Goal: Find specific page/section: Find specific page/section

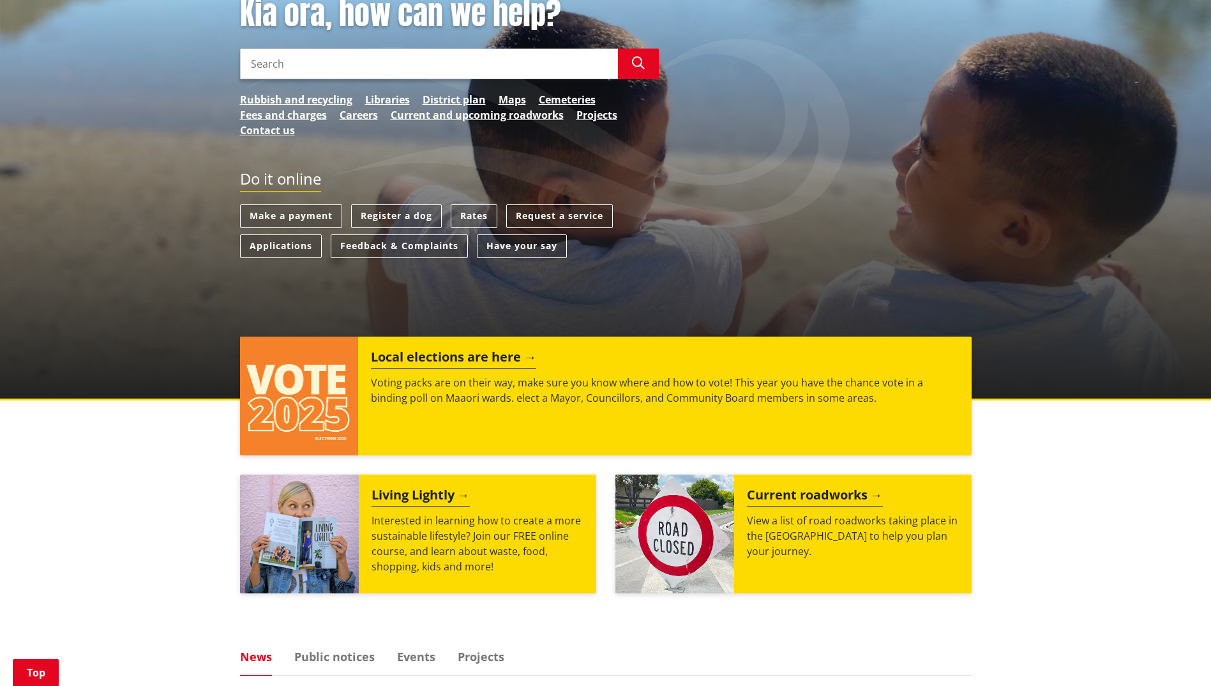
scroll to position [170, 0]
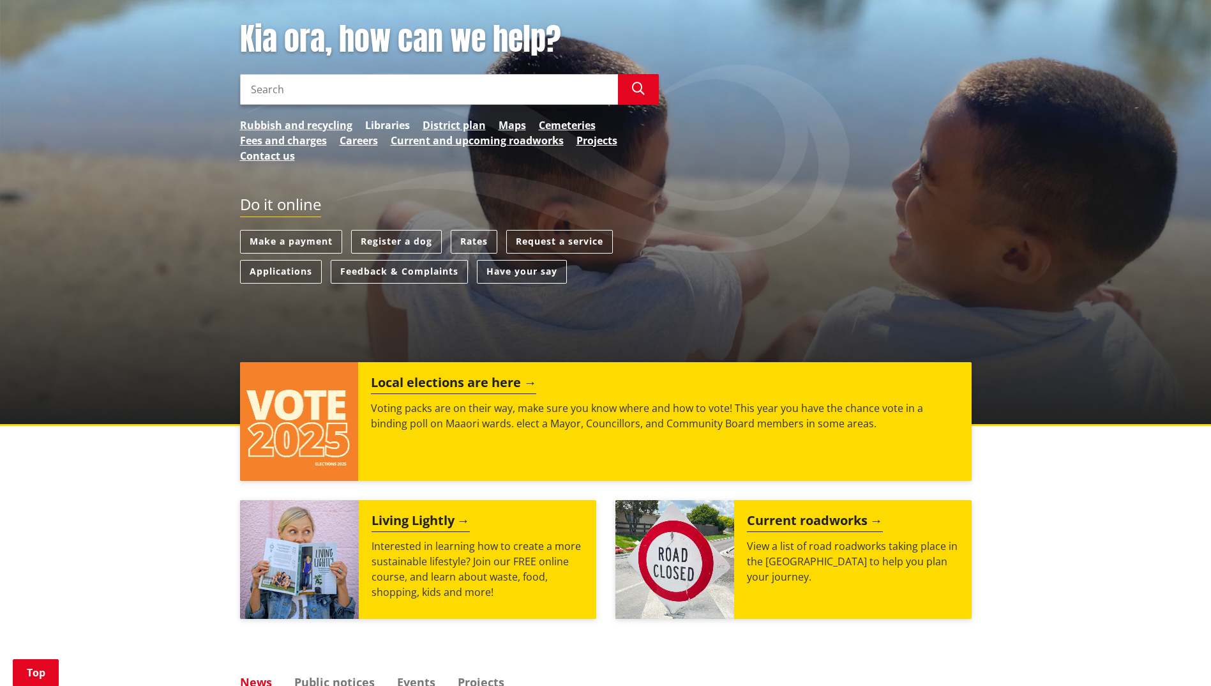
click at [391, 124] on link "Libraries" at bounding box center [387, 124] width 45 height 15
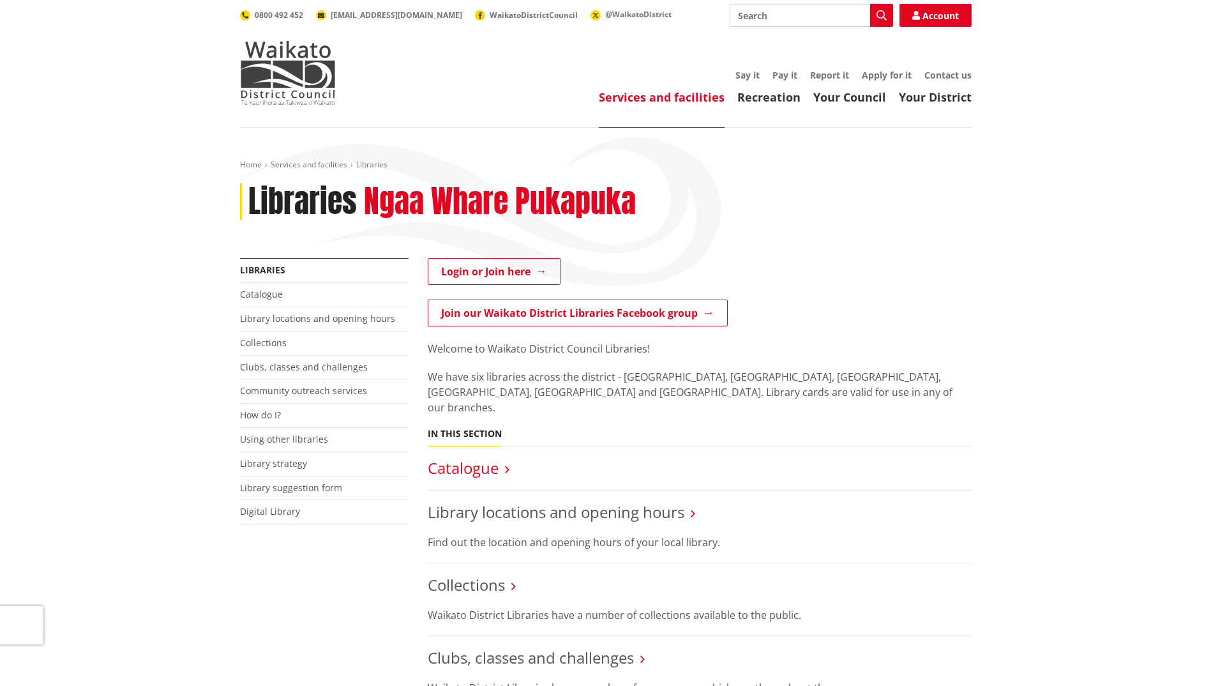
click at [470, 457] on link "Catalogue" at bounding box center [463, 467] width 71 height 21
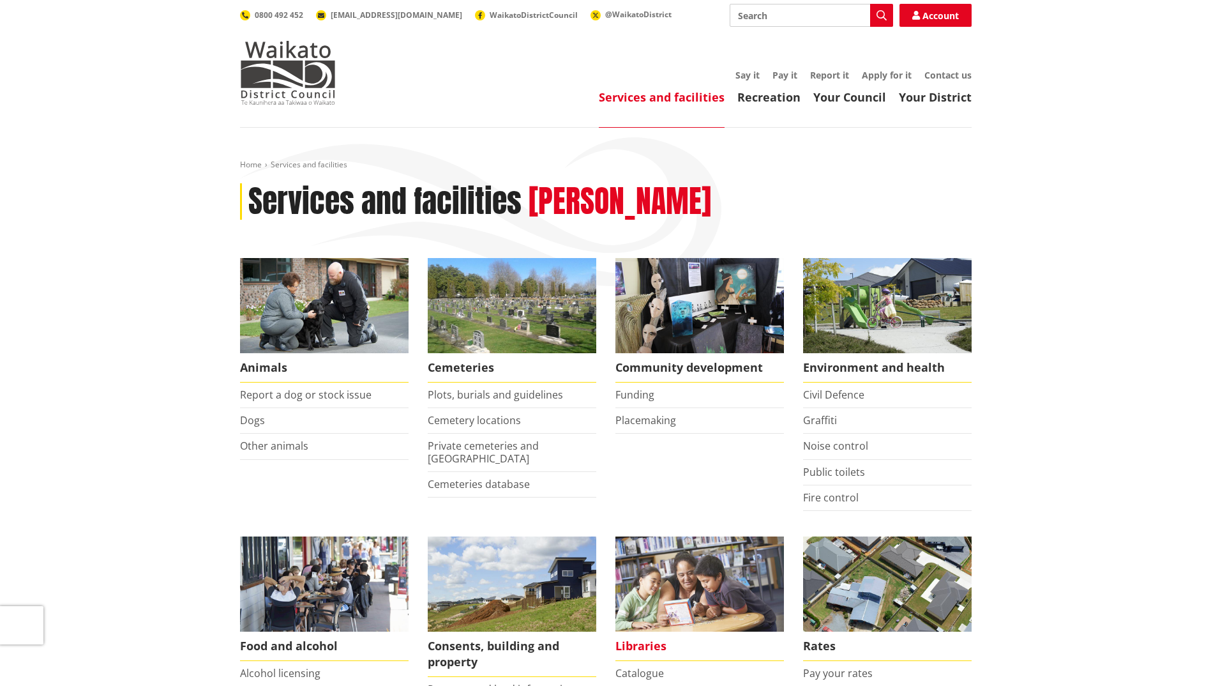
click at [652, 603] on img at bounding box center [699, 583] width 169 height 95
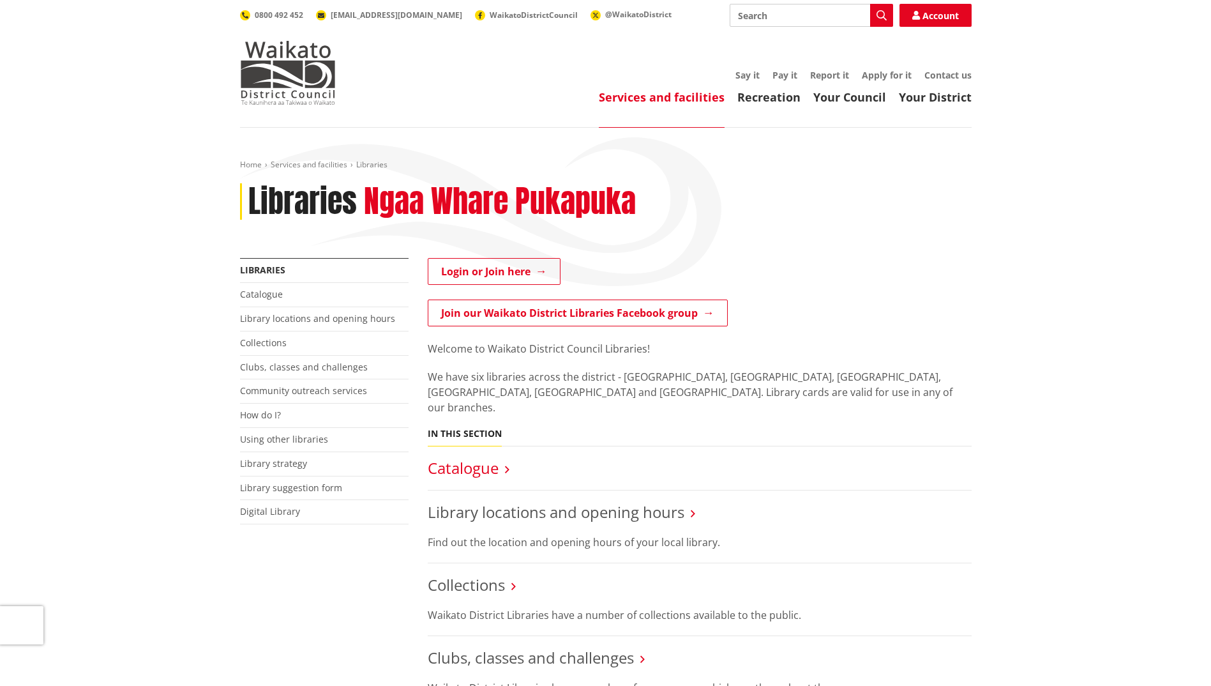
click at [476, 457] on link "Catalogue" at bounding box center [463, 467] width 71 height 21
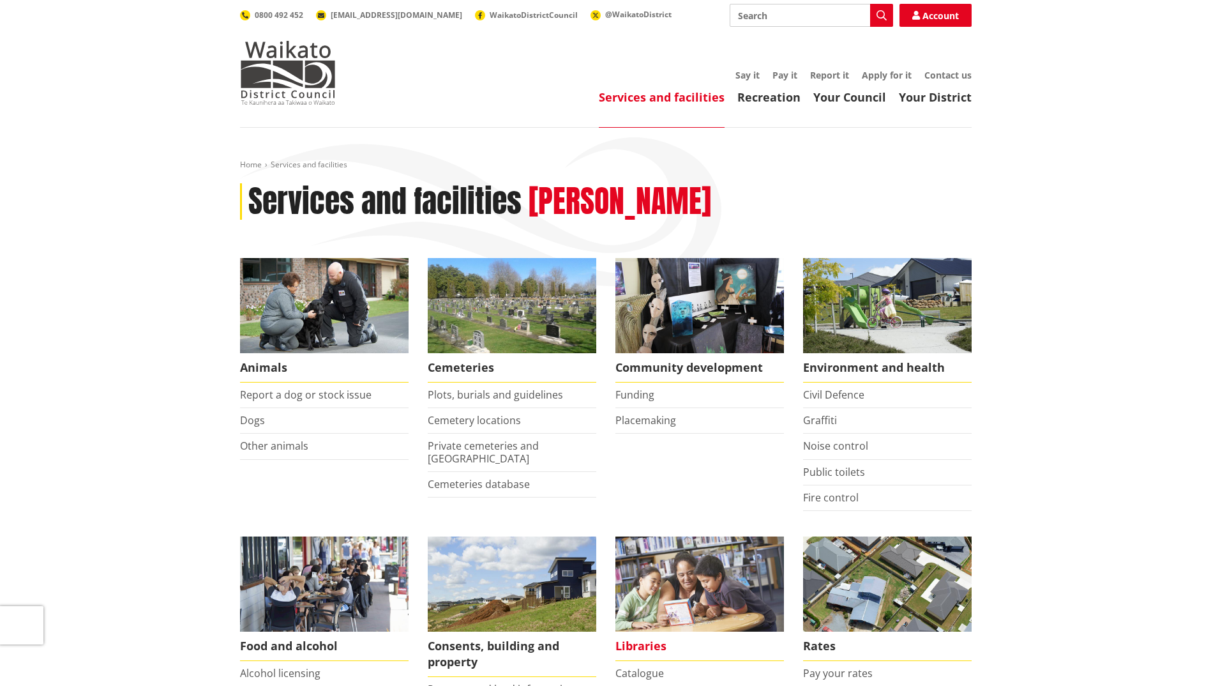
click at [669, 606] on img at bounding box center [699, 583] width 169 height 95
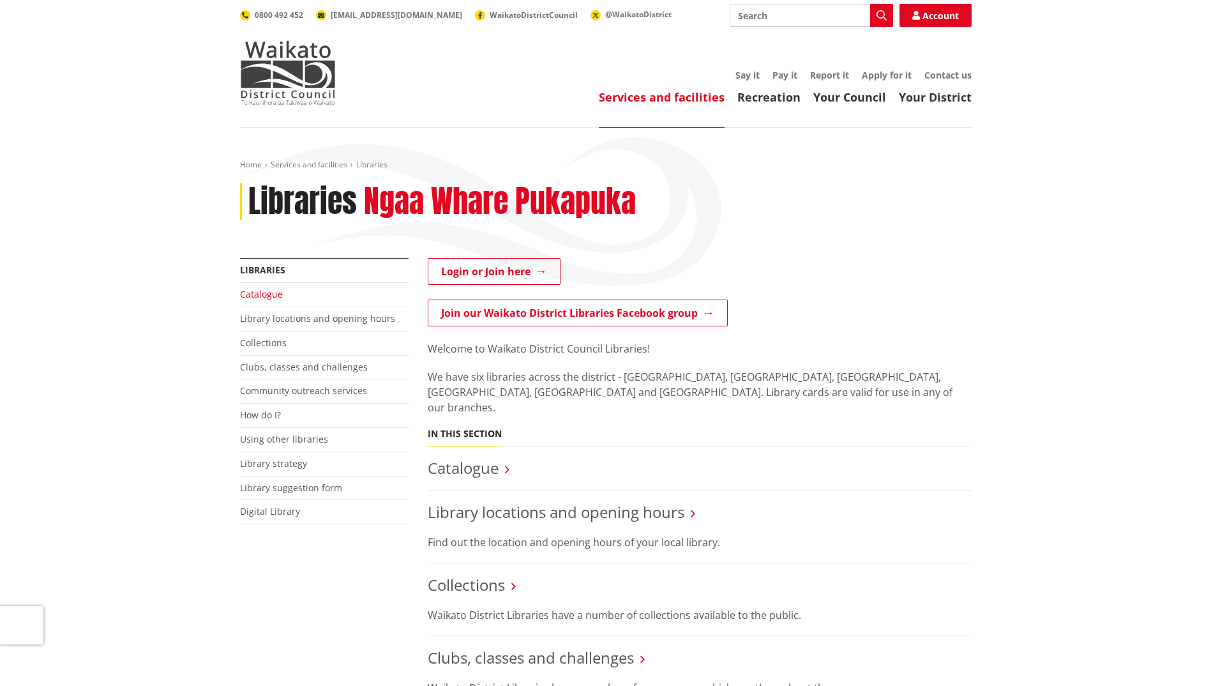
click at [269, 293] on link "Catalogue" at bounding box center [261, 294] width 43 height 12
